Goal: Information Seeking & Learning: Learn about a topic

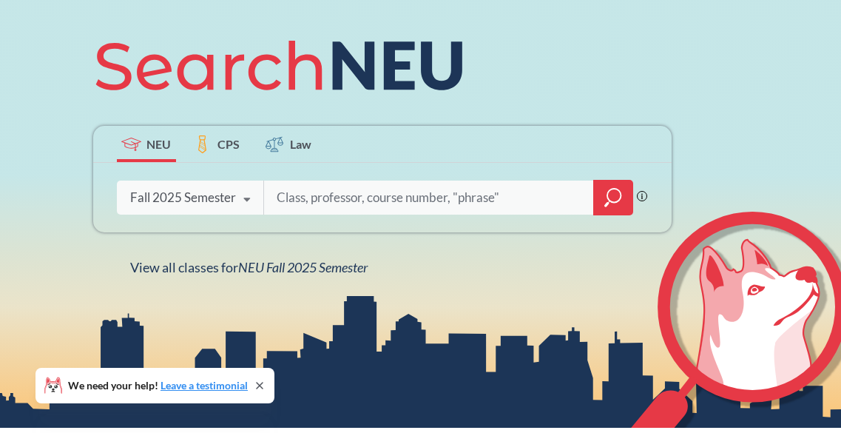
scroll to position [175, 0]
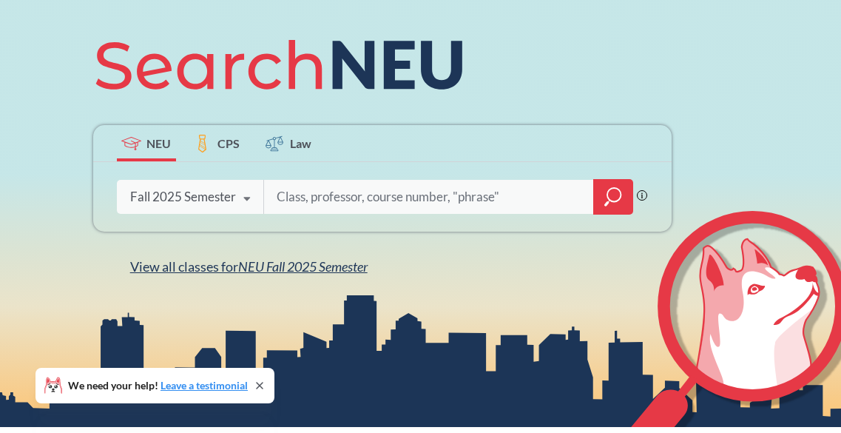
click at [254, 263] on span "NEU Fall 2025 Semester" at bounding box center [302, 266] width 129 height 16
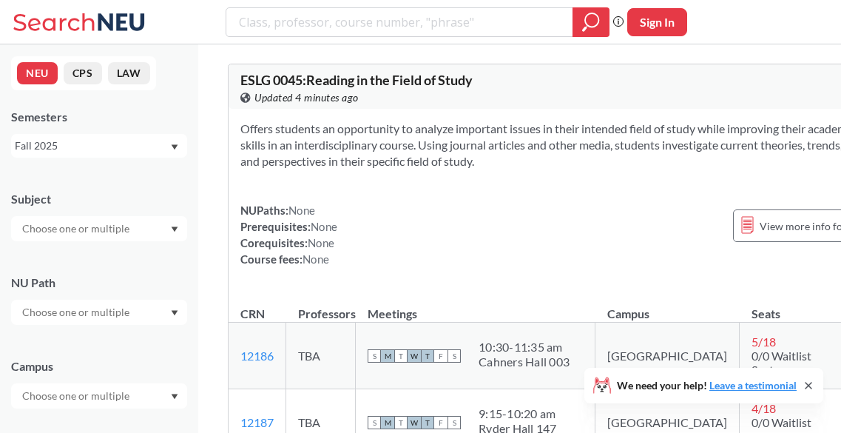
click at [81, 228] on input "text" at bounding box center [77, 229] width 124 height 18
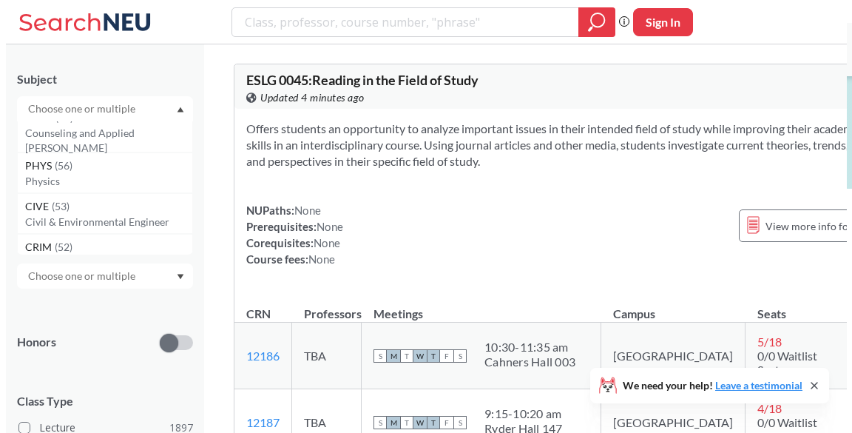
scroll to position [178, 0]
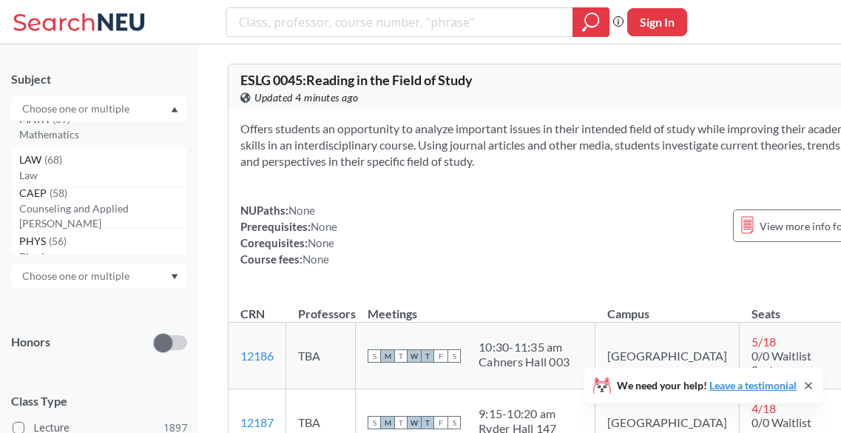
click at [74, 136] on p "Mathematics" at bounding box center [102, 134] width 167 height 15
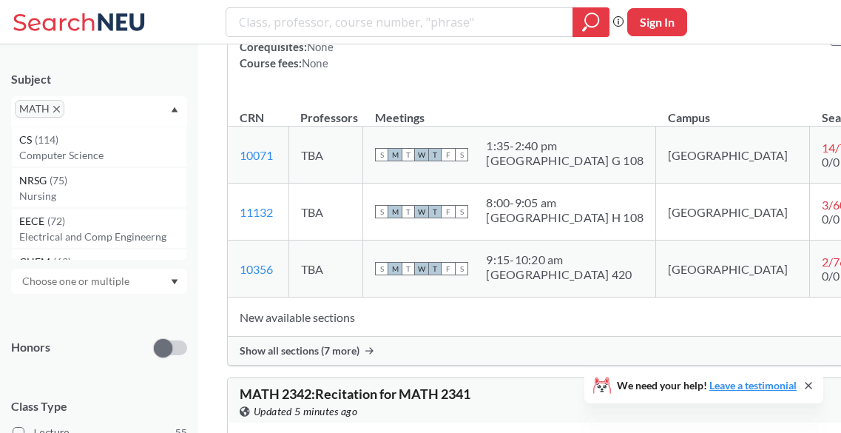
scroll to position [7366, 0]
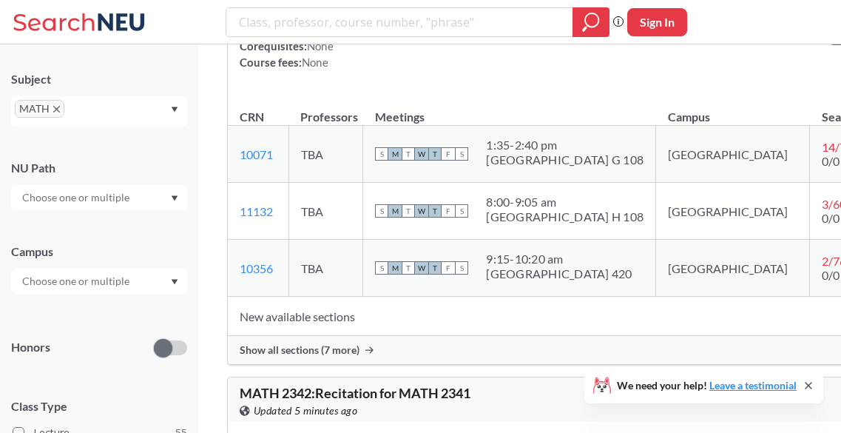
drag, startPoint x: 753, startPoint y: 222, endPoint x: 842, endPoint y: 234, distance: 89.6
copy section "letion of Calculus 2 is strongly recommended"
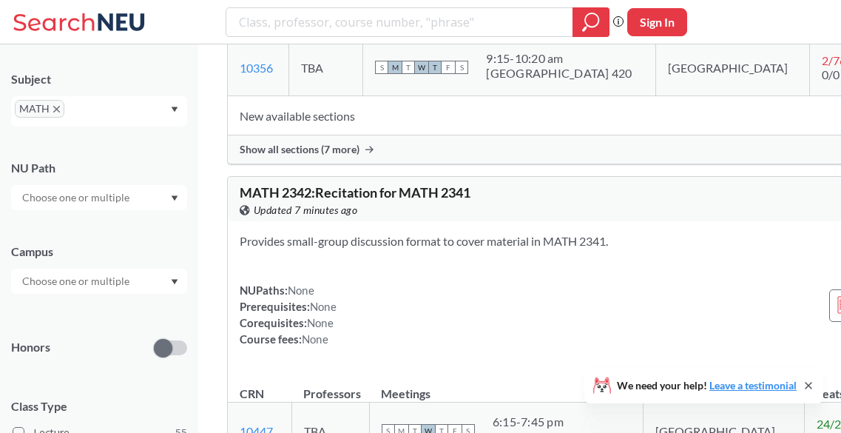
scroll to position [7568, 0]
drag, startPoint x: 746, startPoint y: 243, endPoint x: 689, endPoint y: 220, distance: 61.1
